Goal: Find specific page/section: Find specific page/section

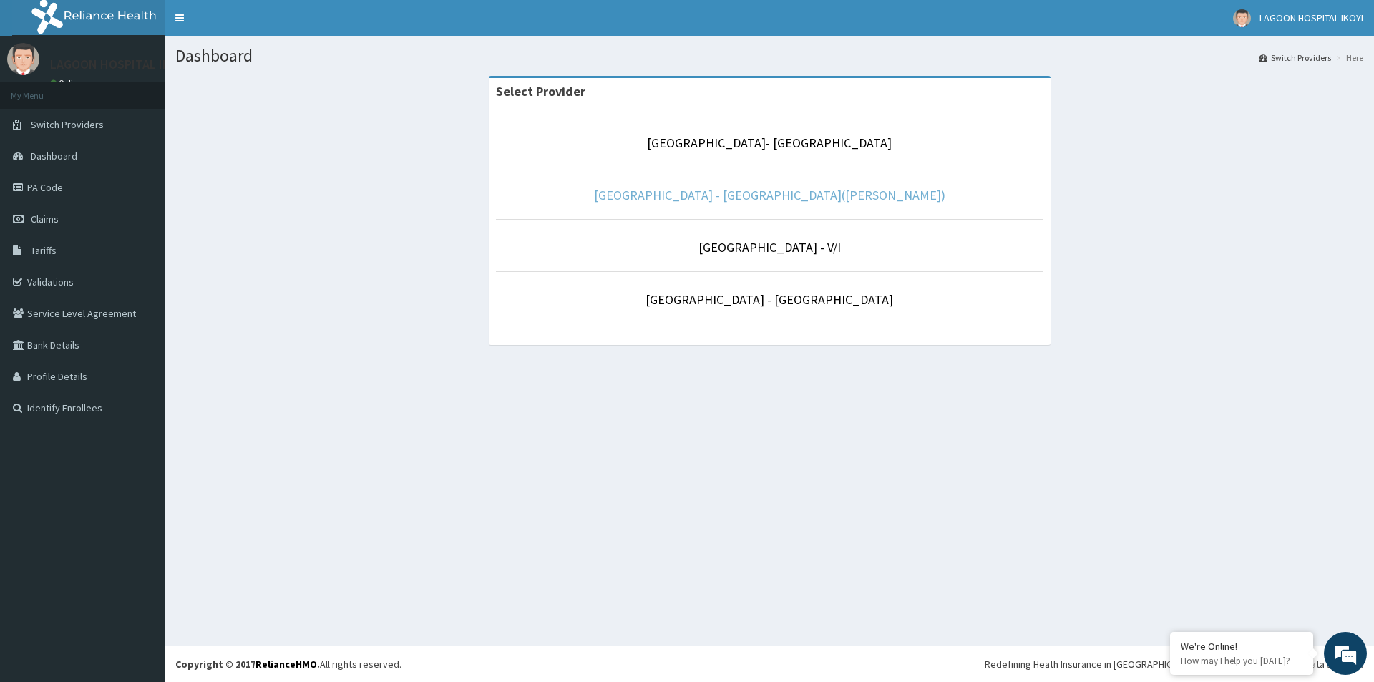
click at [788, 196] on link "[GEOGRAPHIC_DATA] - [GEOGRAPHIC_DATA]([PERSON_NAME])" at bounding box center [769, 195] width 351 height 16
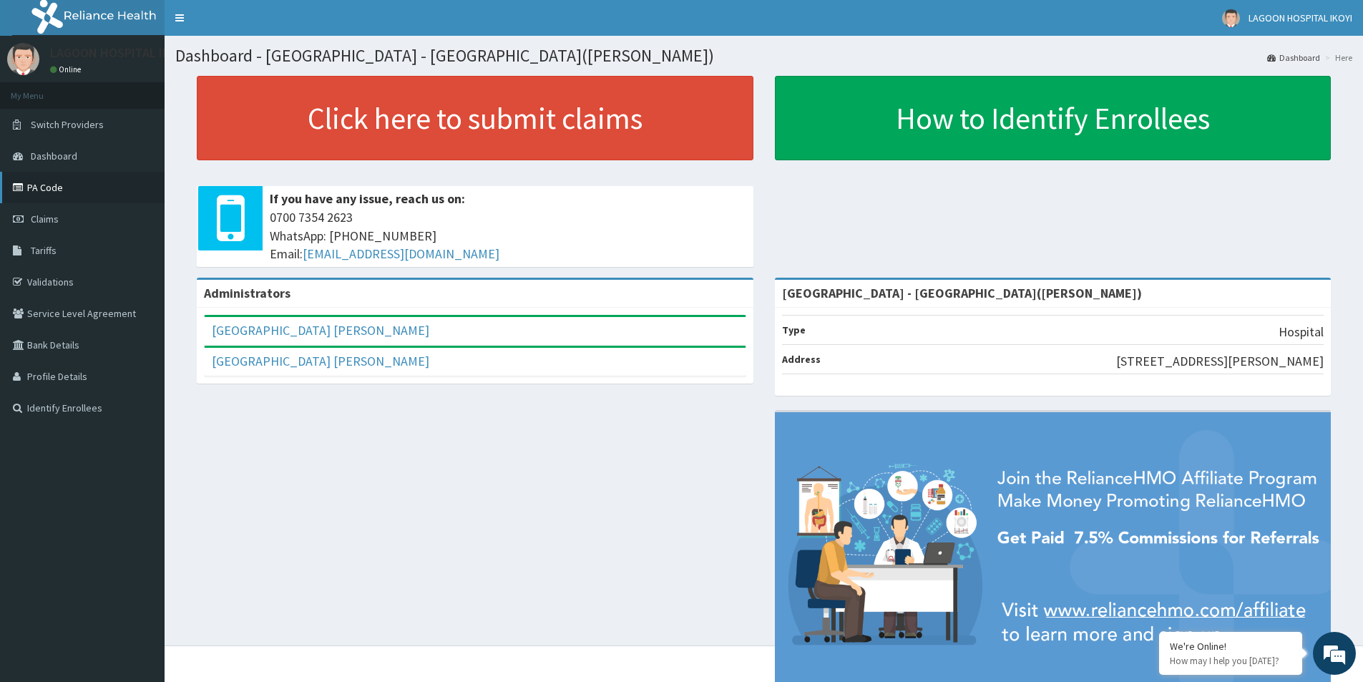
click at [61, 190] on link "PA Code" at bounding box center [82, 187] width 165 height 31
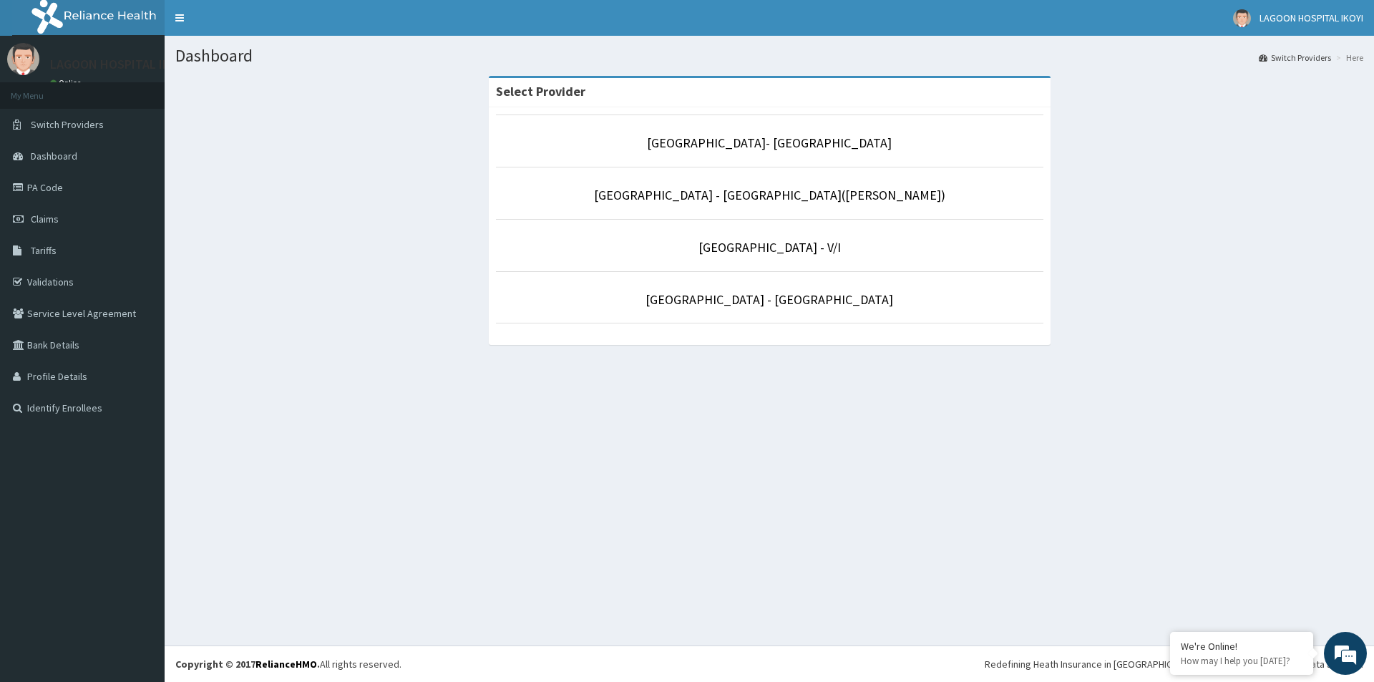
click at [791, 179] on li "[GEOGRAPHIC_DATA] - [GEOGRAPHIC_DATA]([PERSON_NAME])" at bounding box center [770, 193] width 548 height 53
click at [788, 198] on link "[GEOGRAPHIC_DATA] - [GEOGRAPHIC_DATA]([PERSON_NAME])" at bounding box center [769, 195] width 351 height 16
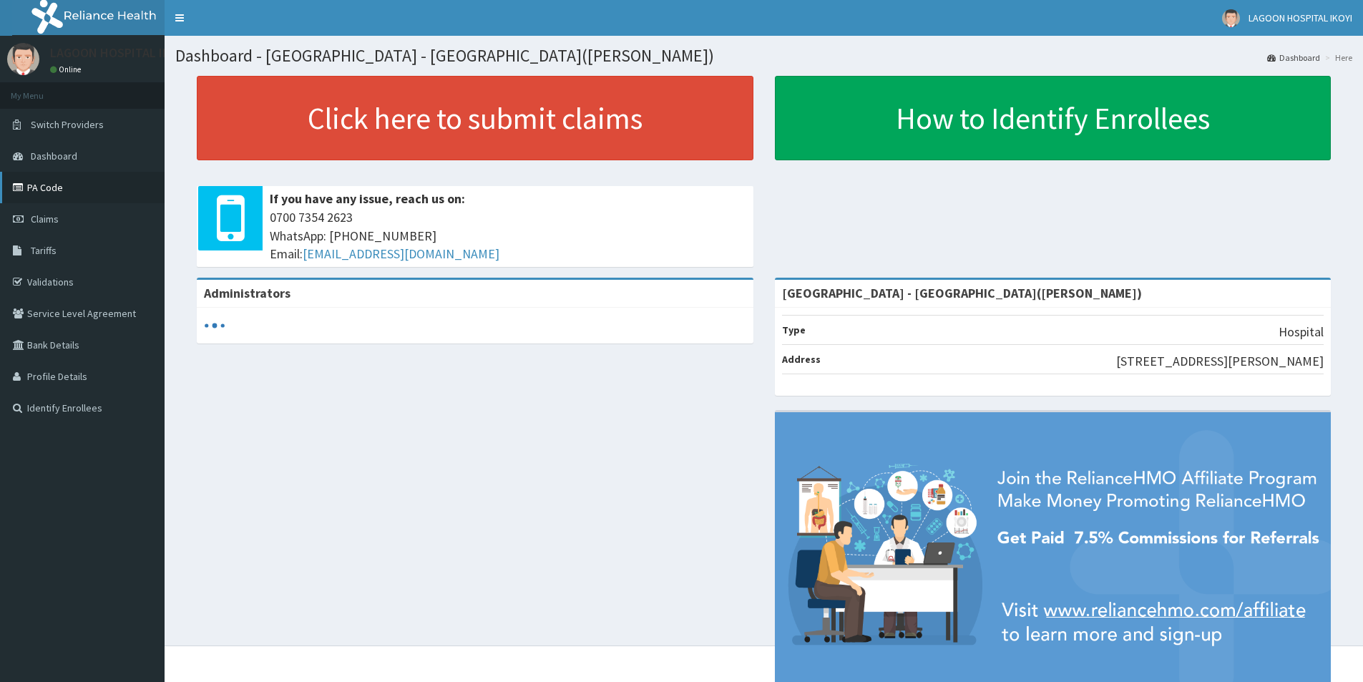
click at [78, 197] on link "PA Code" at bounding box center [82, 187] width 165 height 31
